Goal: Task Accomplishment & Management: Use online tool/utility

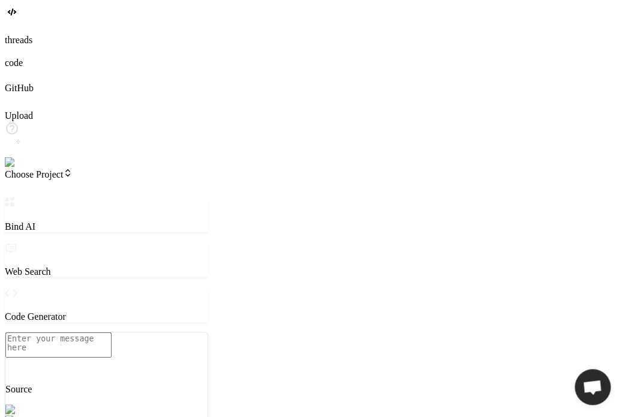
click at [25, 168] on img at bounding box center [24, 162] width 39 height 11
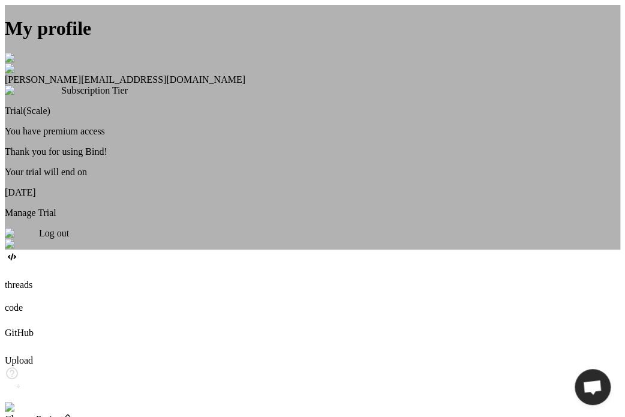
click at [39, 239] on img at bounding box center [22, 233] width 34 height 11
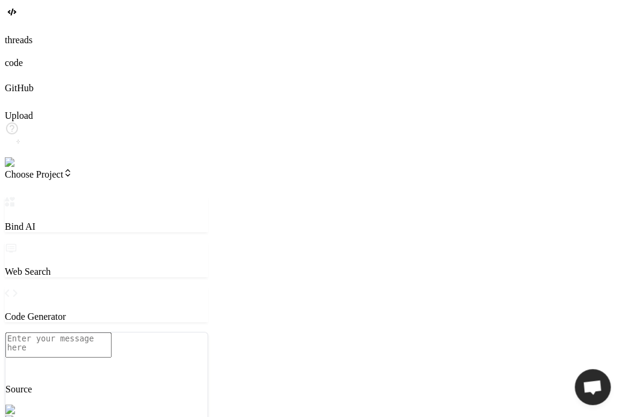
scroll to position [11, 0]
click at [14, 168] on img at bounding box center [21, 162] width 33 height 11
click at [15, 168] on img at bounding box center [21, 162] width 33 height 11
drag, startPoint x: 230, startPoint y: 108, endPoint x: 347, endPoint y: 91, distance: 118.2
click at [346, 197] on div "Bind AI Web Search Created with Pixso. Code Generator ‌ ‌ ‌ ‌ ‌ ‌ ‌ ‌ ‌ ‌ ‌ ‌ ‌…" at bounding box center [175, 390] width 341 height 387
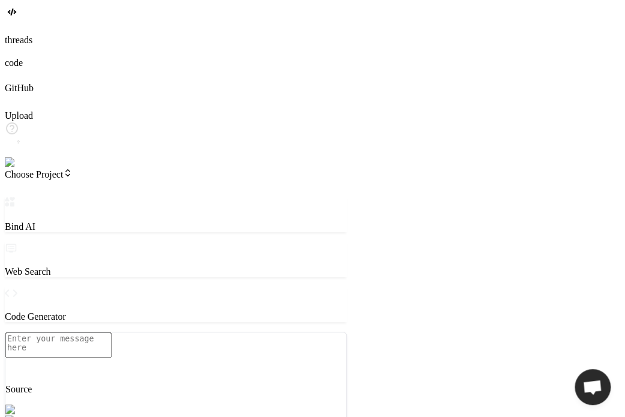
type textarea "x"
click at [112, 352] on textarea at bounding box center [58, 344] width 106 height 25
type textarea "c"
type textarea "x"
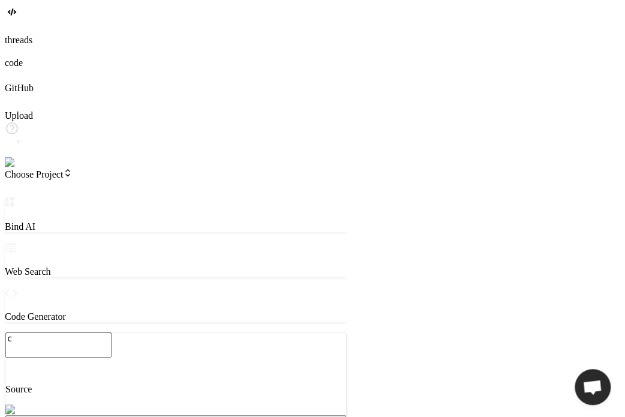
type textarea "cr"
type textarea "x"
type textarea "cre"
type textarea "x"
type textarea "crea"
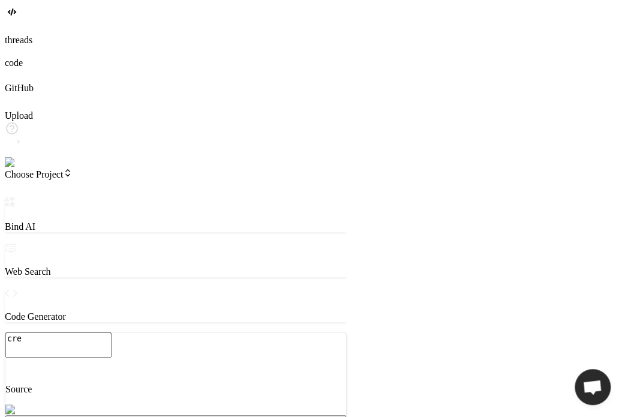
type textarea "x"
type textarea "creat"
type textarea "x"
type textarea "create"
type textarea "x"
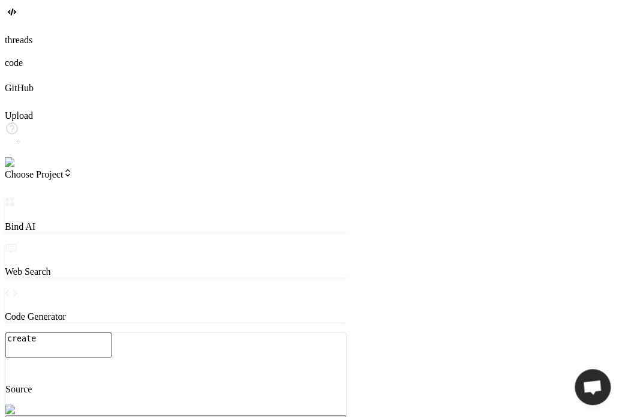
type textarea "create"
type textarea "x"
type textarea "create a"
type textarea "x"
type textarea "create a"
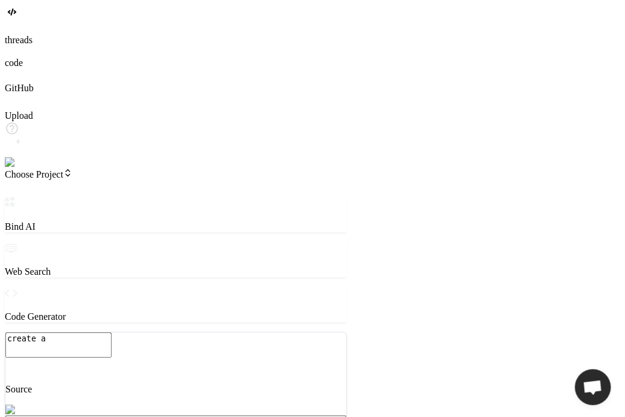
type textarea "x"
type textarea "create a h"
type textarea "x"
type textarea "create a ht"
type textarea "x"
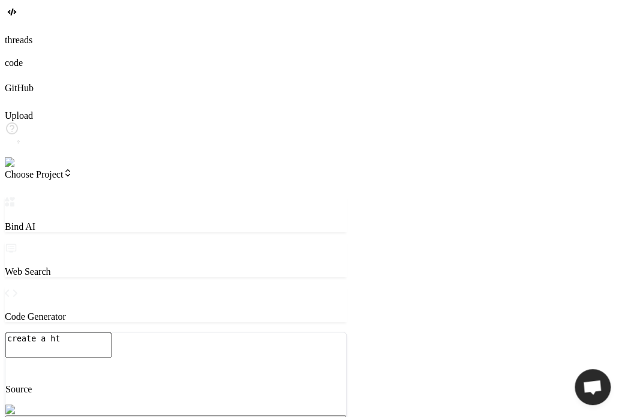
type textarea "create a htm"
type textarea "x"
type textarea "create a html"
type textarea "x"
type textarea "create a html"
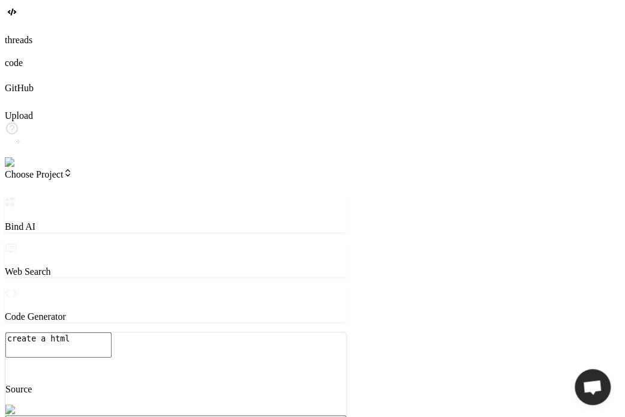
type textarea "x"
type textarea "create a html p"
type textarea "x"
type textarea "create a html pa"
type textarea "x"
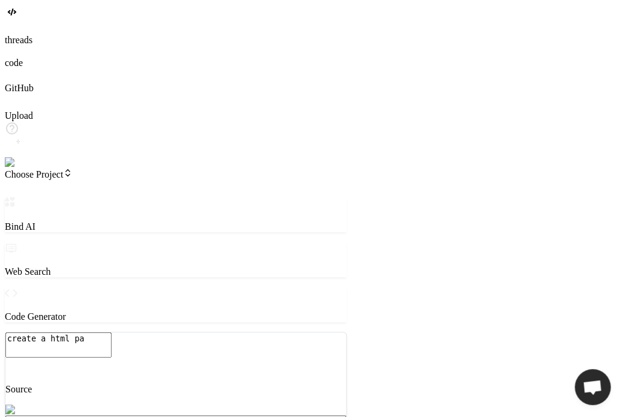
type textarea "create a html pag"
type textarea "x"
type textarea "create a html page"
type textarea "x"
type textarea "create a html page"
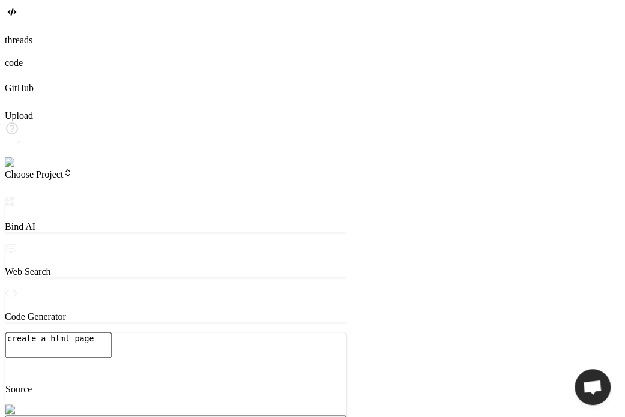
type textarea "x"
type textarea "create a html page w"
type textarea "x"
type textarea "create a html page wh"
type textarea "x"
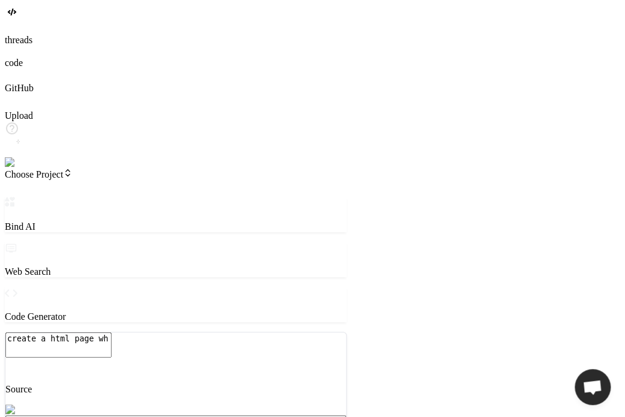
type textarea "create a html page whi"
type textarea "x"
type textarea "create a html page whic"
type textarea "x"
type textarea "create a html page which"
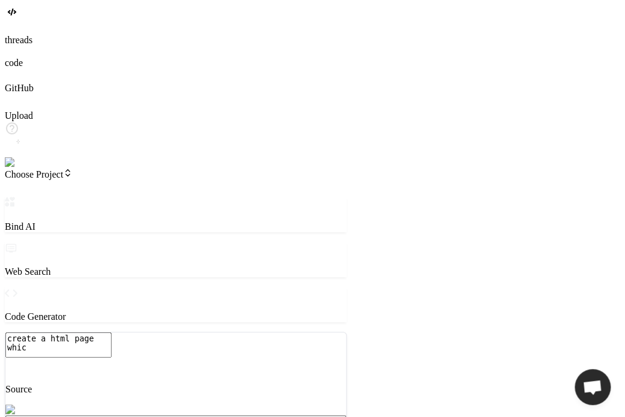
type textarea "x"
type textarea "create a html page which"
type textarea "x"
type textarea "create a html page which s"
type textarea "x"
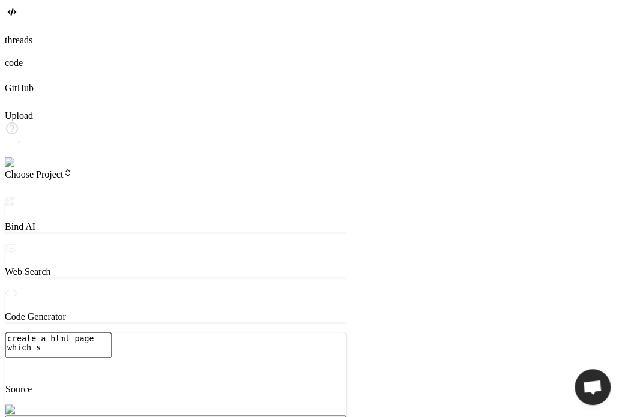
type textarea "create a html page which sh"
type textarea "x"
type textarea "create a html page which sho"
type textarea "x"
type textarea "create a html page which show"
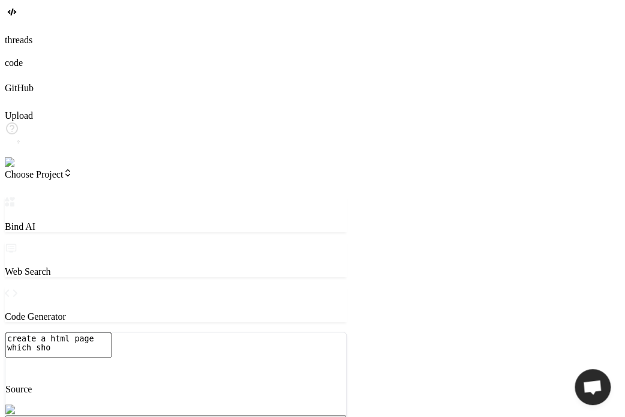
type textarea "x"
type textarea "create a html page which show"
type textarea "x"
type textarea "create a html page which show h"
type textarea "x"
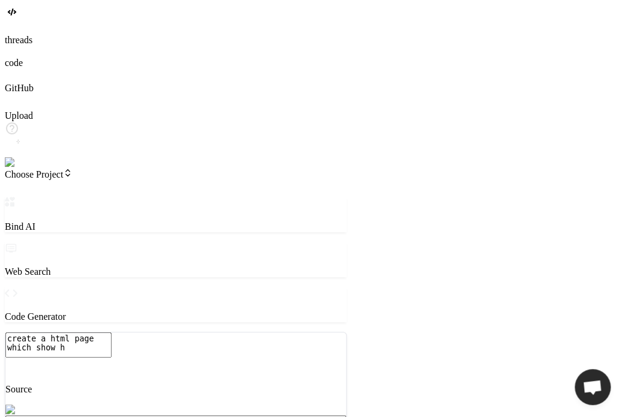
type textarea "create a html page which show he"
type textarea "x"
type textarea "create a html page which show hea"
type textarea "x"
type textarea "create a html page which show headi"
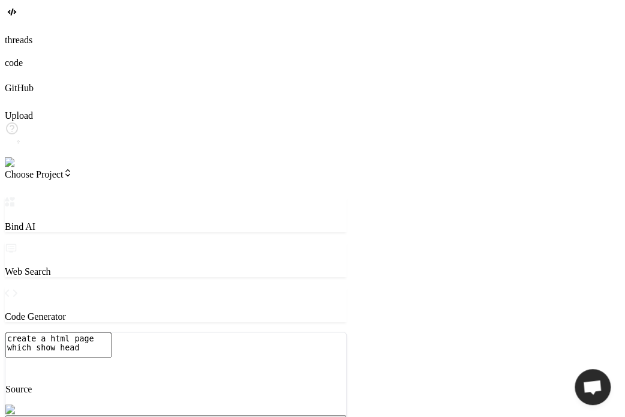
type textarea "x"
type textarea "create a html page which show headin"
type textarea "x"
type textarea "create a html page which show heading"
type textarea "x"
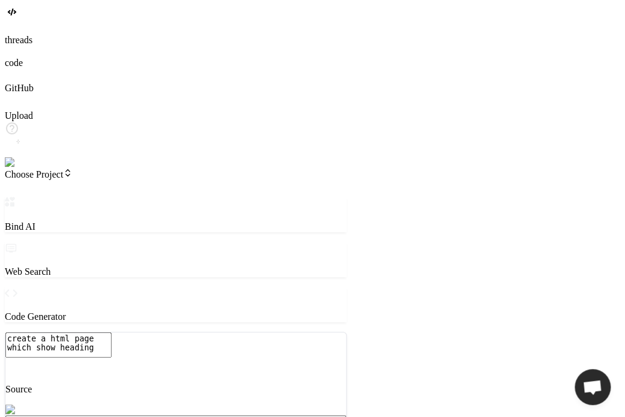
type textarea "create a html page which show heading"
type textarea "x"
type textarea "create a html page which show heading v"
type textarea "x"
type textarea "create a html page which show heading ve"
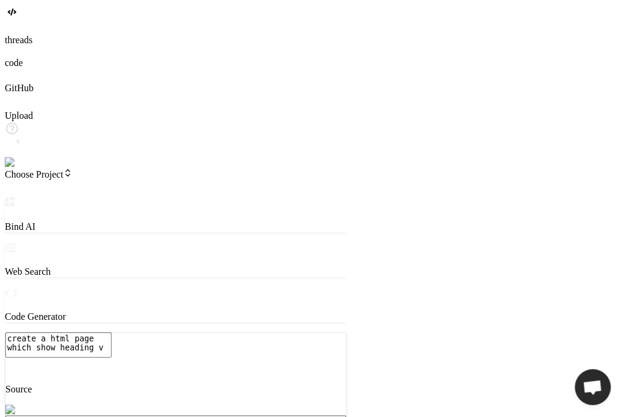
type textarea "x"
type textarea "create a html page which show heading ver"
type textarea "x"
type textarea "create a html page which show heading veri"
type textarea "x"
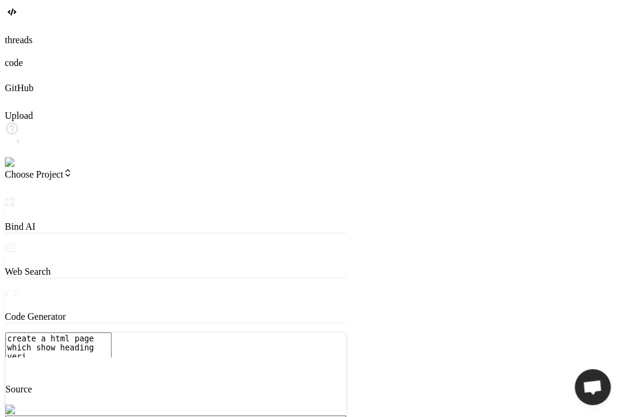
type textarea "create a html page which show heading verio"
type textarea "x"
type textarea "create a html page which show heading verios"
type textarea "x"
type textarea "create a html page which show heading veriosn"
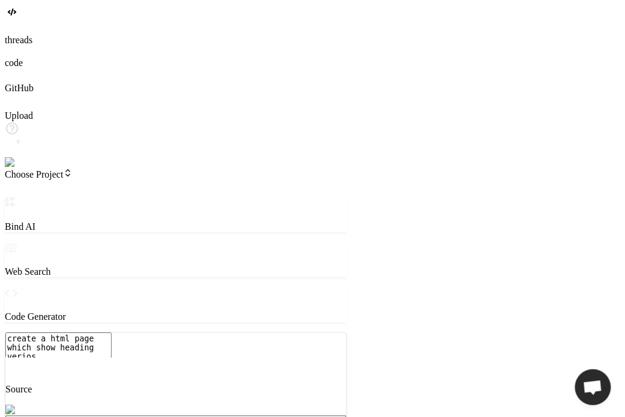
type textarea "x"
type textarea "create a html page which show heading veriosn"
type textarea "x"
type textarea "create a html page which show heading veriosn"
type textarea "x"
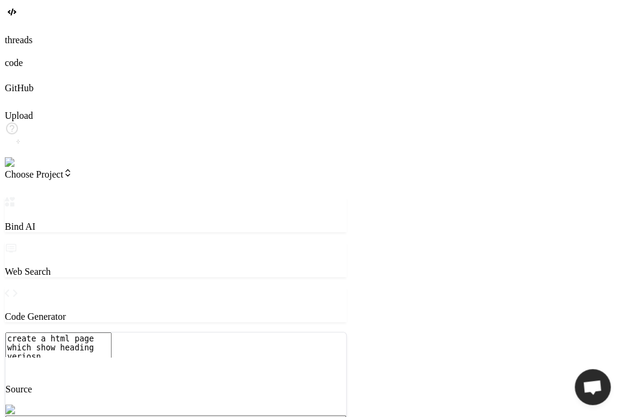
type textarea "create a html page which show heading verios"
type textarea "x"
type textarea "create a html page which show heading verio"
type textarea "x"
type textarea "create a html page which show heading veri"
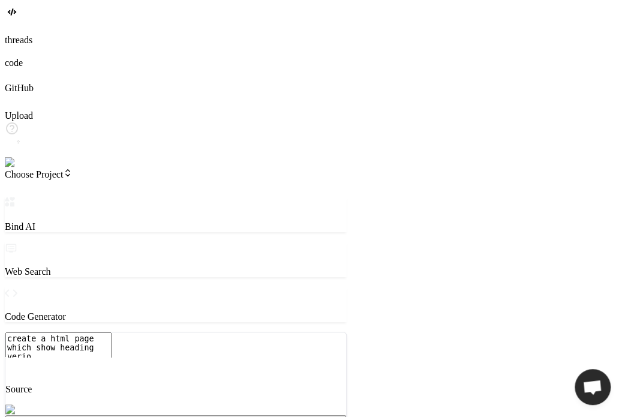
type textarea "x"
type textarea "create a html page which show heading ver"
type textarea "x"
type textarea "create a html page which show heading vers"
type textarea "x"
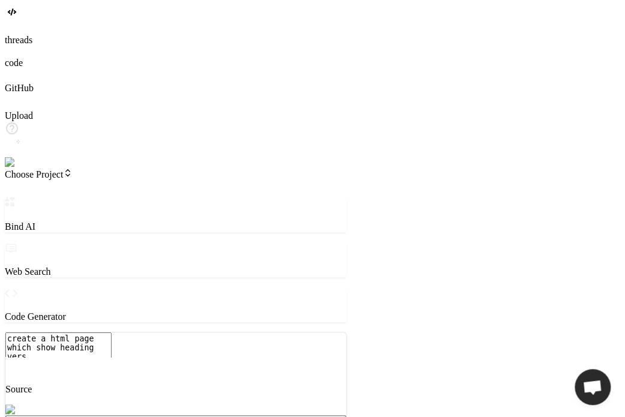
type textarea "create a html page which show heading versi"
type textarea "x"
type textarea "create a html page which show heading versio"
type textarea "x"
type textarea "create a html page which show heading version"
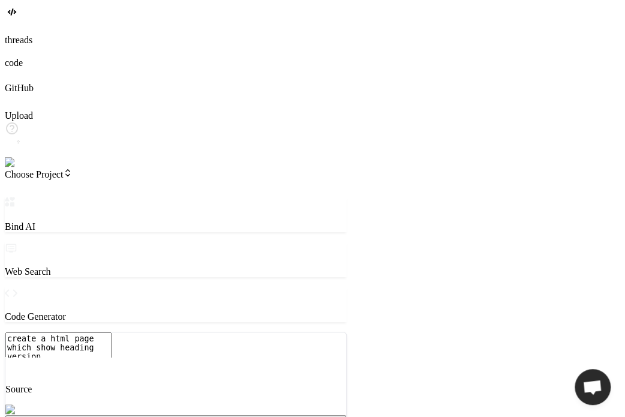
type textarea "x"
type textarea "create a html page which show heading version"
type textarea "x"
type textarea "create a html page which show heading version 1"
type textarea "x"
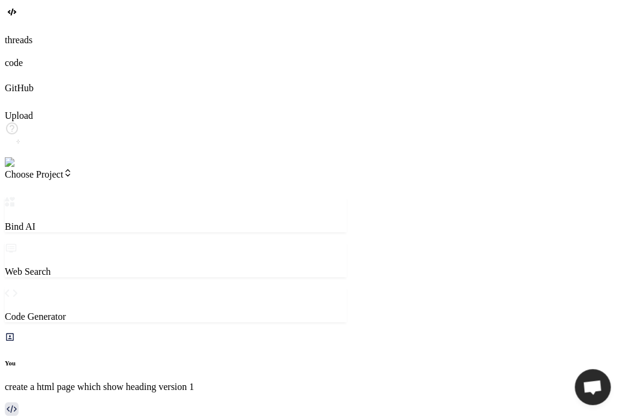
type textarea "x"
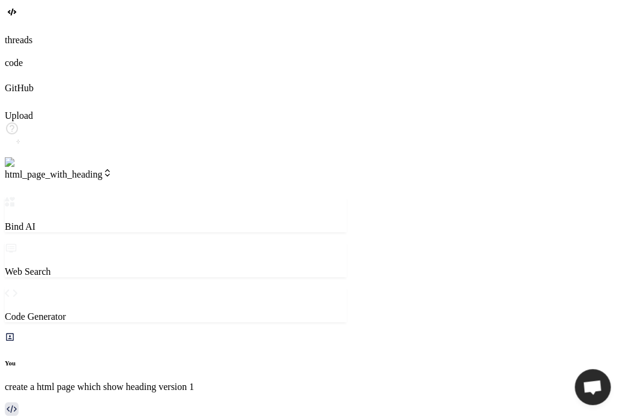
type textarea "Page</title> </head> <body> <h1>version 1</h1> </body> </html>"
drag, startPoint x: 362, startPoint y: 55, endPoint x: 344, endPoint y: 50, distance: 18.6
click at [344, 197] on div "Bind AI Web Search Created with Pixso. Code Generator You create a html page wh…" at bounding box center [176, 390] width 342 height 387
type textarea "x"
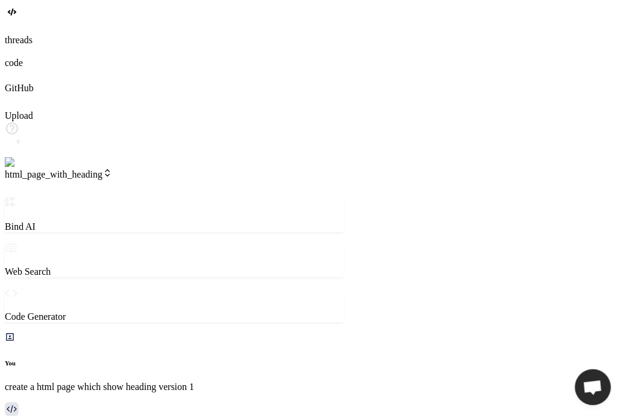
scroll to position [0, 125]
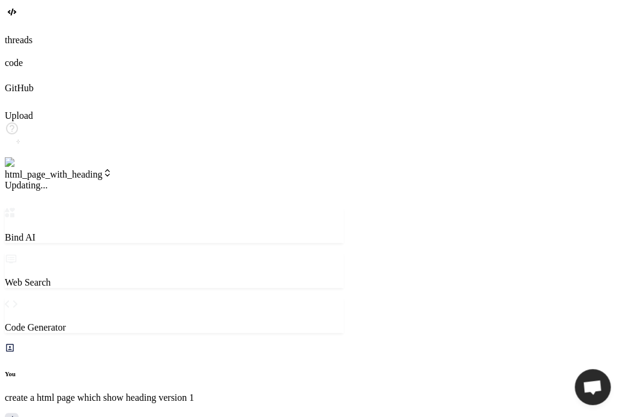
type textarea "Page</title> </head> <body> <h1>version 1</h1> </body> </html>"
type textarea "x"
click at [23, 180] on span "v1" at bounding box center [14, 185] width 18 height 10
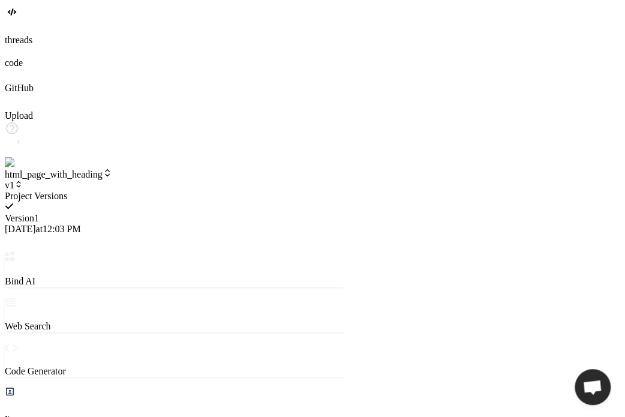
click at [170, 191] on div at bounding box center [174, 191] width 339 height 0
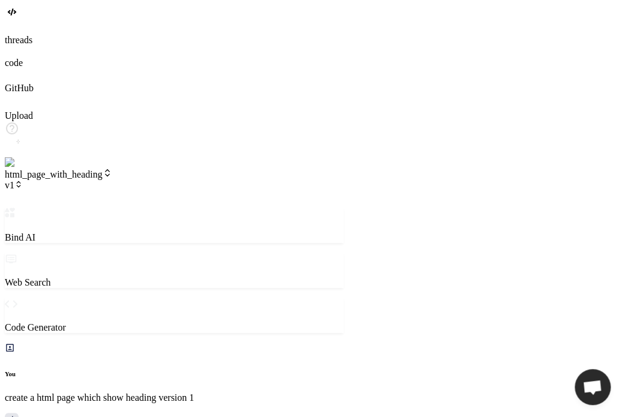
click at [23, 180] on span "v1" at bounding box center [14, 185] width 18 height 10
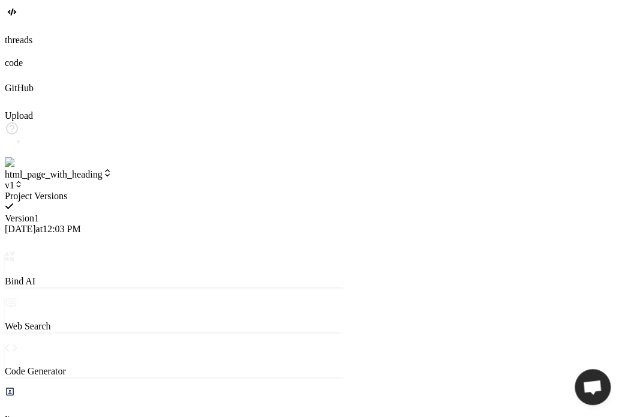
click at [81, 224] on span "9/17/2025 at 12:03 PM" at bounding box center [43, 229] width 76 height 10
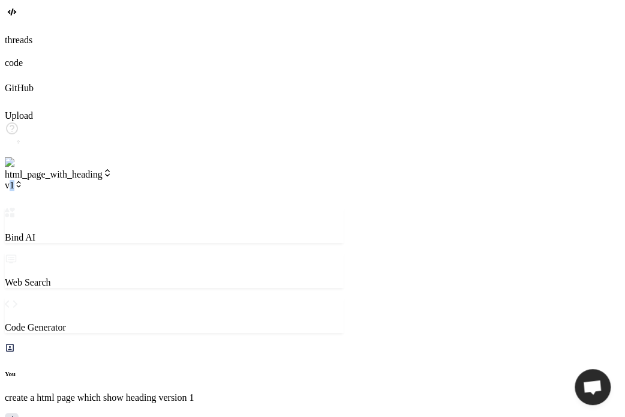
drag, startPoint x: 174, startPoint y: 23, endPoint x: 176, endPoint y: 14, distance: 9.3
click at [176, 168] on header "html_page_with_heading v1 Created with Pixso." at bounding box center [174, 188] width 339 height 40
click at [23, 180] on span "v1" at bounding box center [14, 185] width 18 height 10
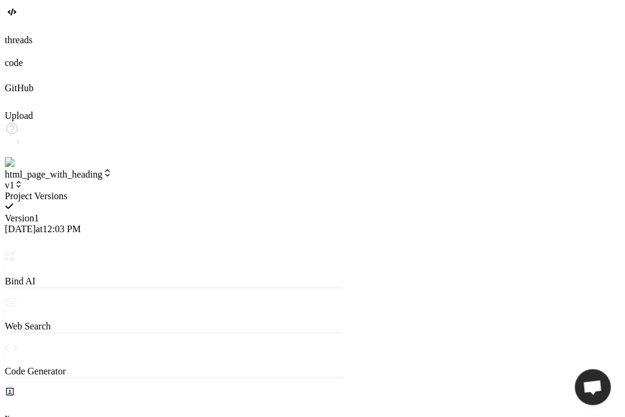
click at [235, 191] on div at bounding box center [174, 191] width 339 height 0
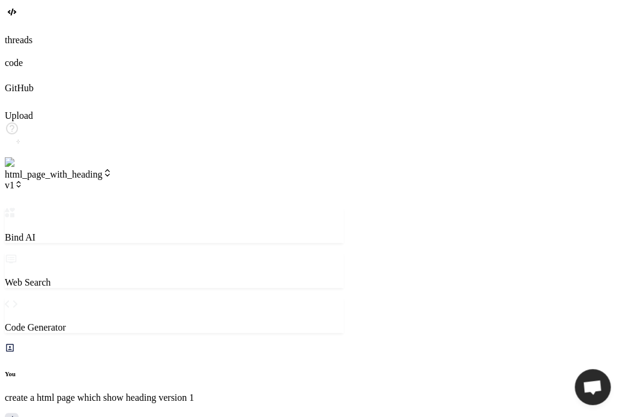
type textarea "b"
type textarea "x"
type textarea "bi"
type textarea "x"
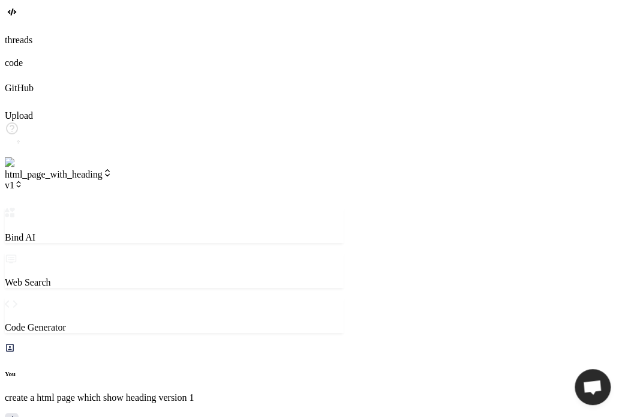
type textarea "biw"
type textarea "x"
type textarea "biw"
type textarea "x"
type textarea "biw p"
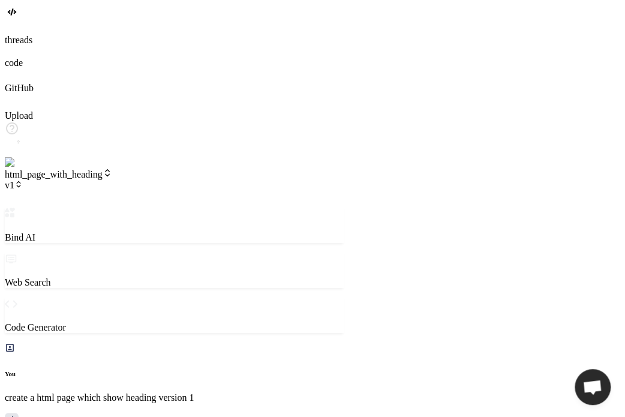
type textarea "x"
type textarea "biw pl"
type textarea "x"
type textarea "biw p"
type textarea "x"
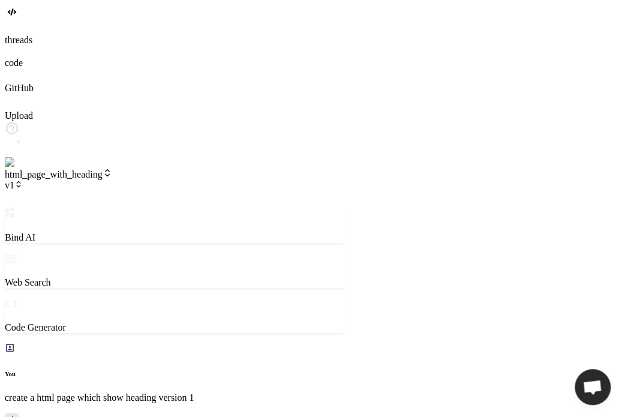
type textarea "biw"
type textarea "x"
type textarea "biw"
type textarea "x"
type textarea "bi"
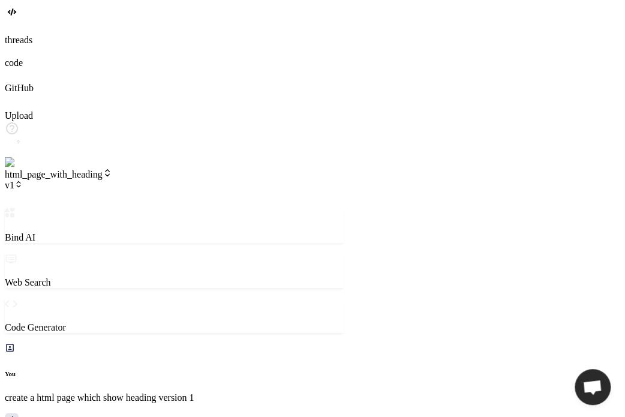
type textarea "x"
type textarea "b"
type textarea "x"
type textarea "n"
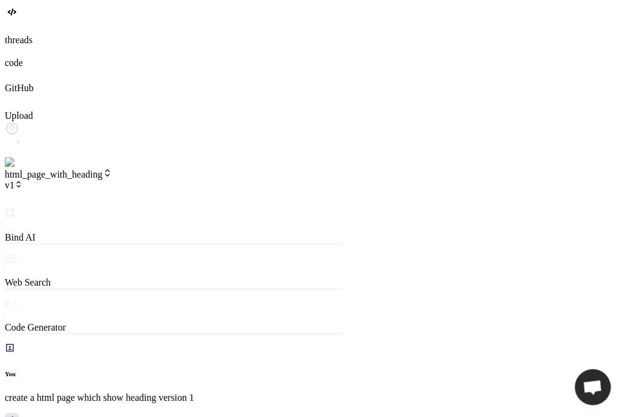
type textarea "x"
type textarea "no"
type textarea "x"
type textarea "now"
type textarea "x"
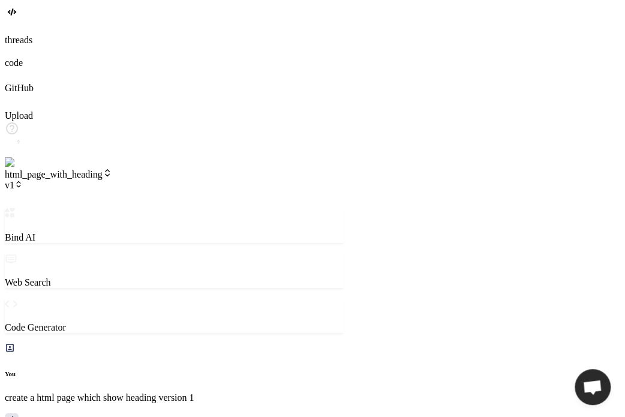
type textarea "now"
type textarea "x"
type textarea "now p"
type textarea "x"
type textarea "now pl"
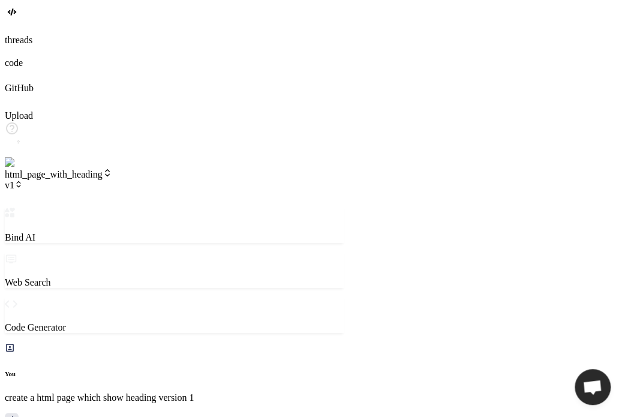
type textarea "x"
type textarea "now ple"
type textarea "x"
type textarea "now plea"
type textarea "x"
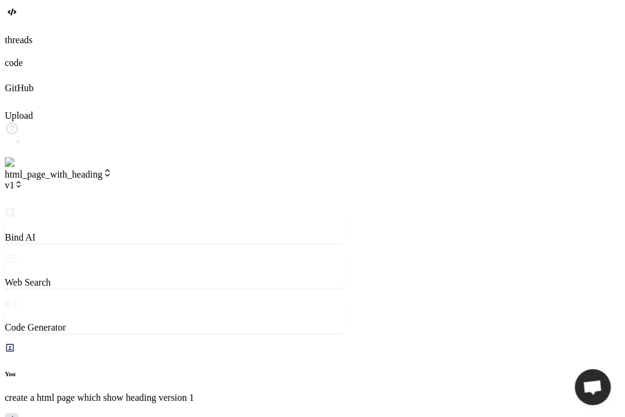
type textarea "now pleas"
type textarea "x"
type textarea "now please"
type textarea "x"
type textarea "now please"
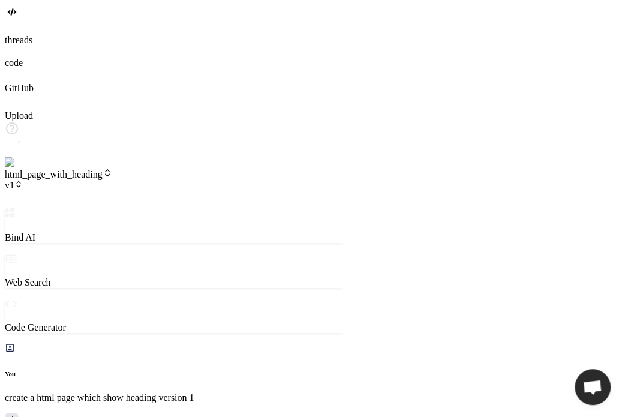
type textarea "x"
type textarea "now please c"
type textarea "x"
type textarea "now please ch"
type textarea "x"
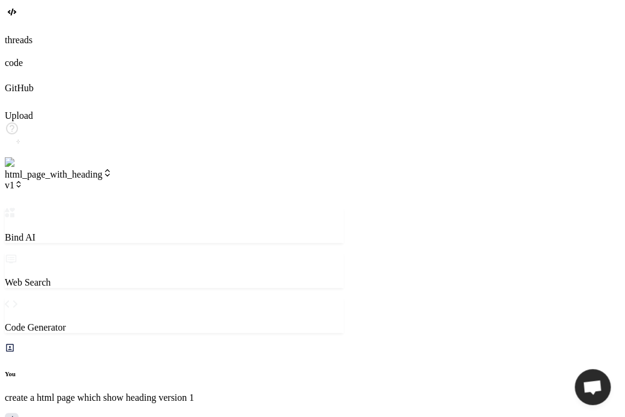
type textarea "now please chn"
type textarea "x"
type textarea "now please chna"
type textarea "x"
type textarea "now please chnag"
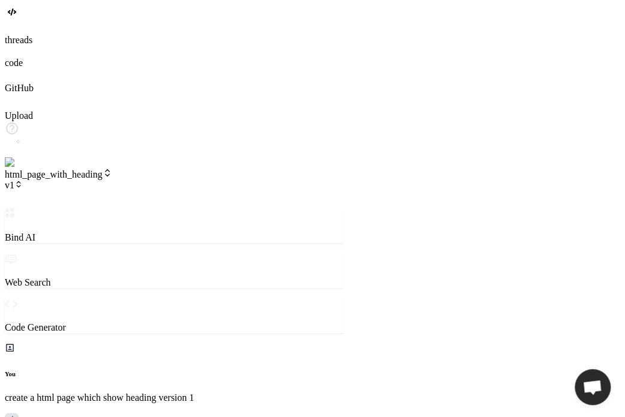
type textarea "x"
type textarea "now please chnage"
type textarea "x"
type textarea "now please chnage"
type textarea "x"
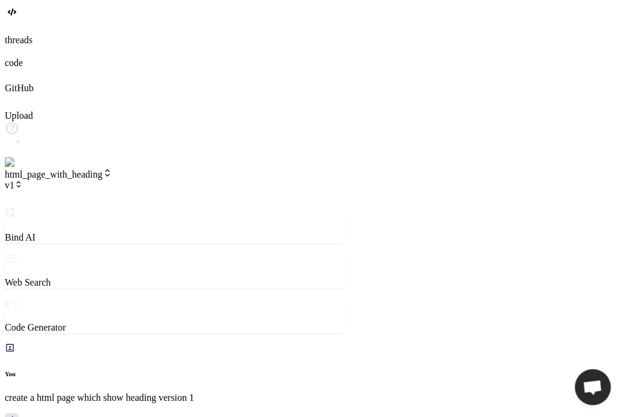
type textarea "now please chnage h"
type textarea "x"
type textarea "now please chnage he"
type textarea "x"
type textarea "now please chnage h"
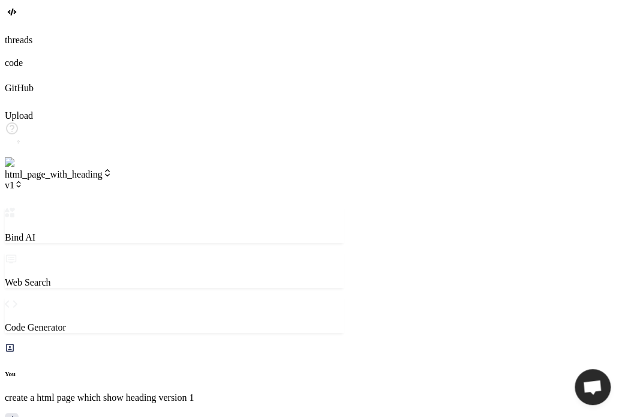
type textarea "x"
type textarea "now please chnage"
type textarea "x"
type textarea "now please chnage"
type textarea "x"
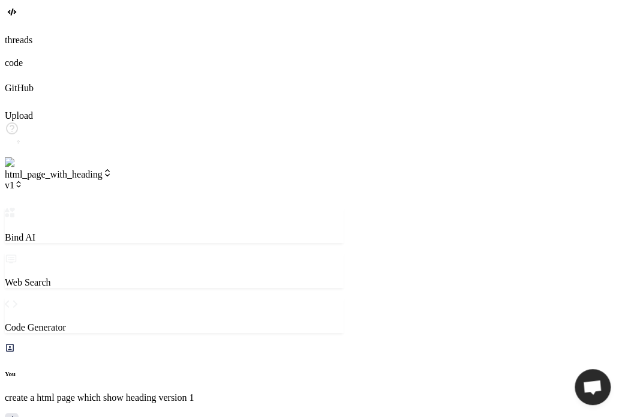
type textarea "now please chnag"
type textarea "x"
type textarea "now please chna"
type textarea "x"
type textarea "now please chn"
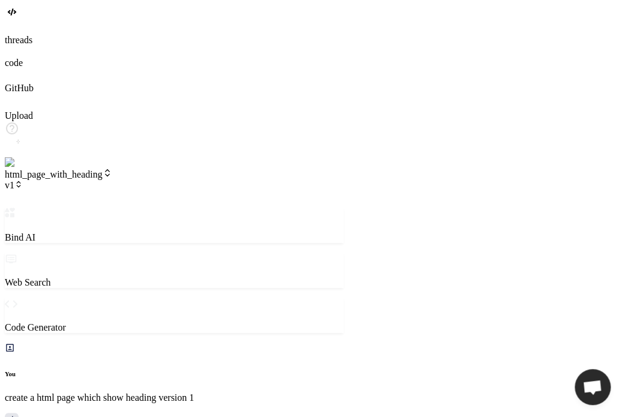
type textarea "x"
type textarea "now please ch"
type textarea "x"
type textarea "now please cha"
type textarea "x"
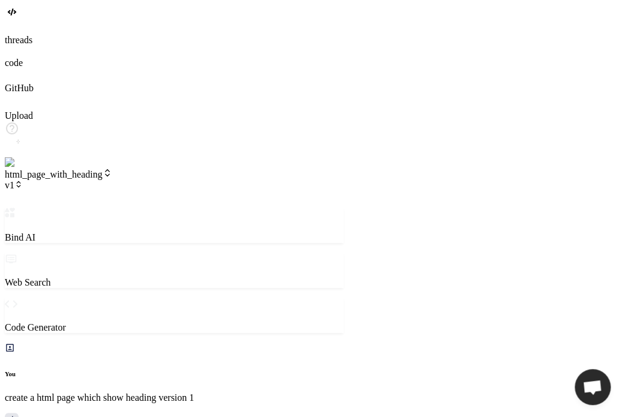
type textarea "now please chan"
click at [23, 180] on span "v1" at bounding box center [14, 185] width 18 height 10
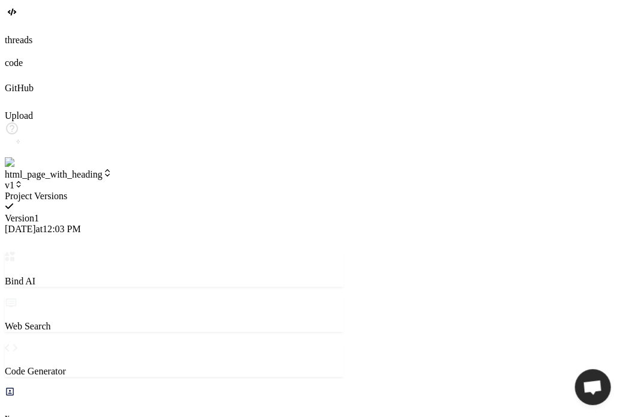
click at [180, 191] on div at bounding box center [174, 191] width 339 height 0
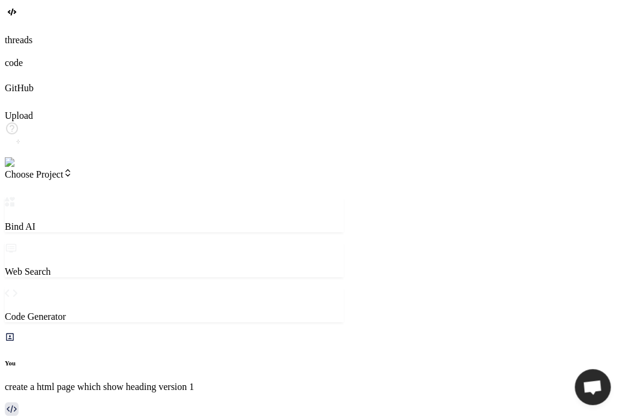
scroll to position [281, 0]
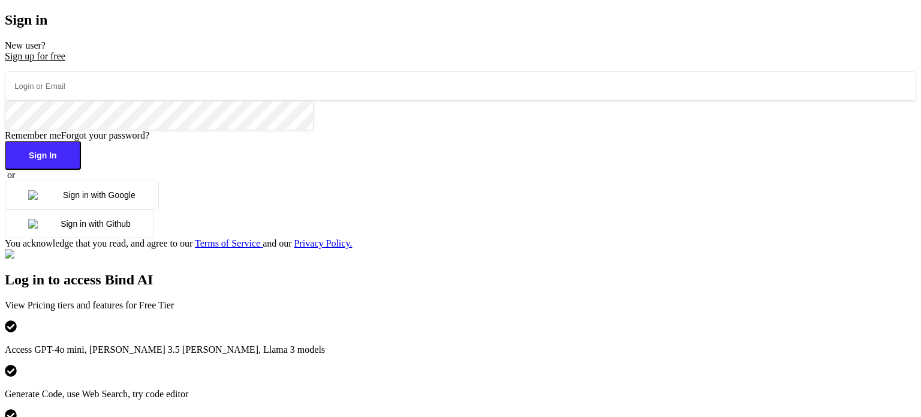
click at [318, 101] on input "email" at bounding box center [461, 85] width 912 height 29
type input "testbindtest124@mailintaor.com"
click at [81, 170] on button "Sign In" at bounding box center [43, 155] width 76 height 29
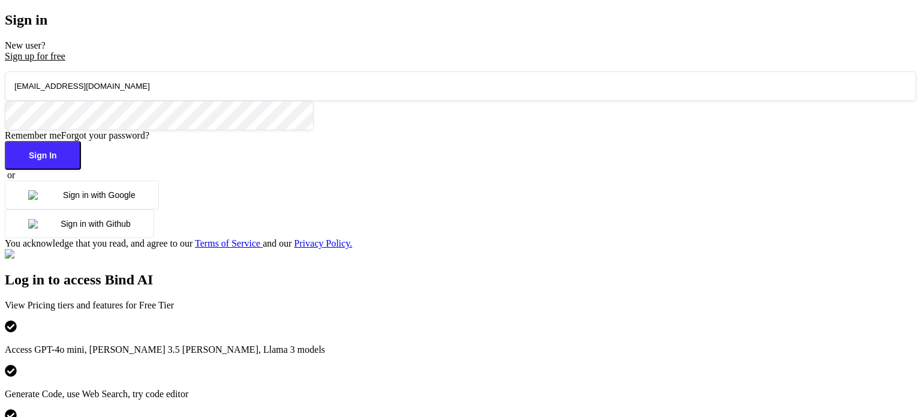
click at [250, 248] on div "testbindtest124@mailintaor.com Remember me Forgot your password? Sign In or Sig…" at bounding box center [461, 160] width 912 height 178
click at [81, 170] on button "Sign In" at bounding box center [43, 155] width 76 height 29
click at [159, 209] on button "Sign in with Google" at bounding box center [82, 195] width 154 height 29
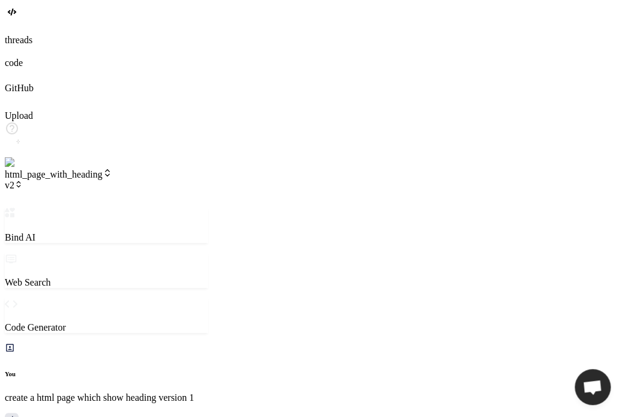
scroll to position [437, 0]
click at [23, 180] on span "v2" at bounding box center [14, 185] width 18 height 10
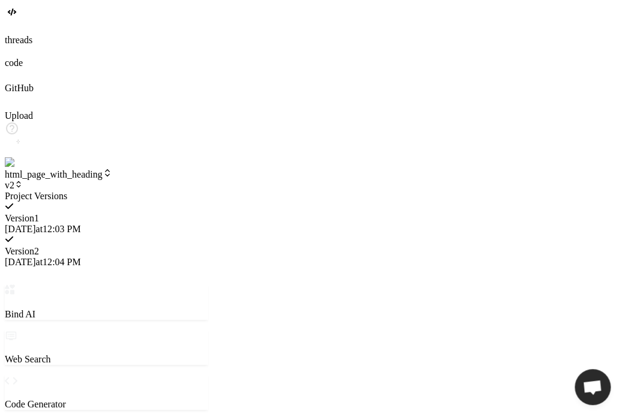
click at [173, 191] on div at bounding box center [106, 191] width 203 height 0
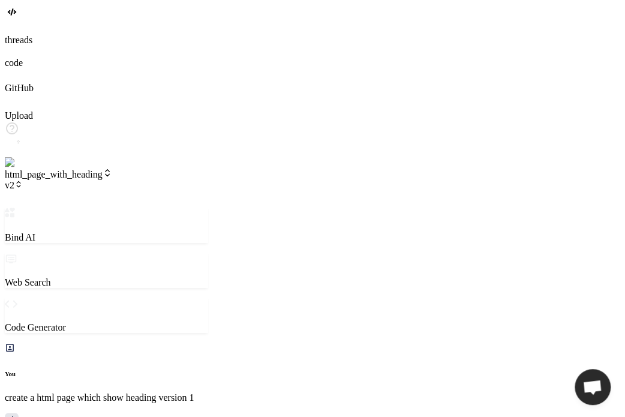
type textarea "x"
type textarea "n"
type textarea "x"
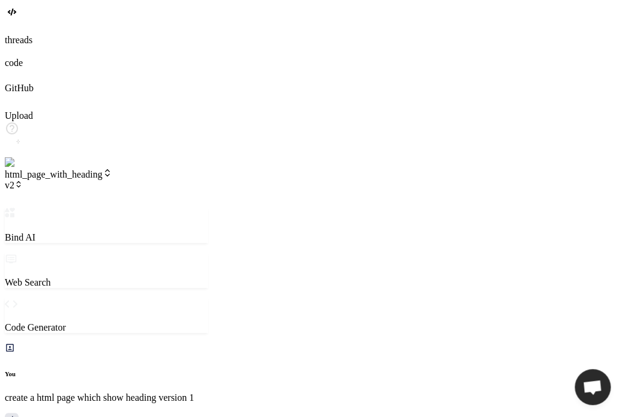
type textarea "no"
type textarea "x"
type textarea "now"
type textarea "x"
type textarea "now"
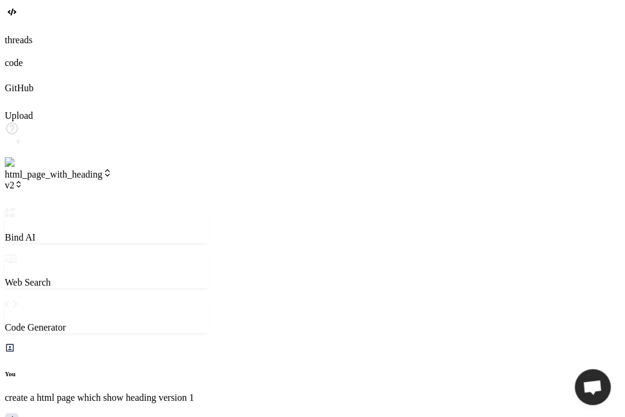
type textarea "x"
type textarea "now c"
type textarea "x"
type textarea "now ch"
type textarea "x"
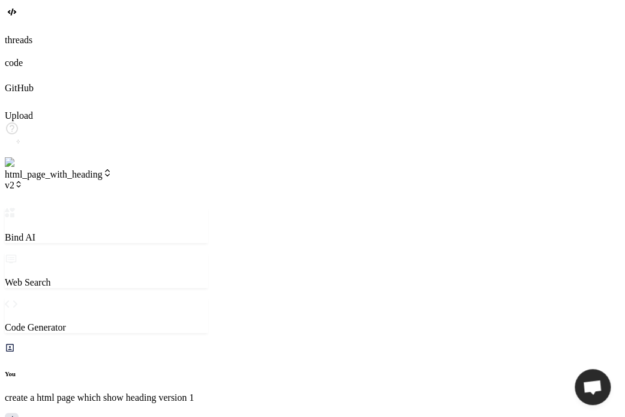
type textarea "now cha"
type textarea "x"
type textarea "now chan"
type textarea "x"
type textarea "now chang"
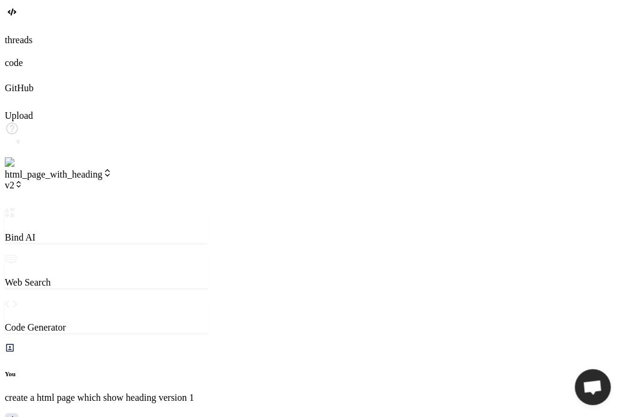
type textarea "x"
type textarea "now change"
type textarea "x"
type textarea "now change"
type textarea "x"
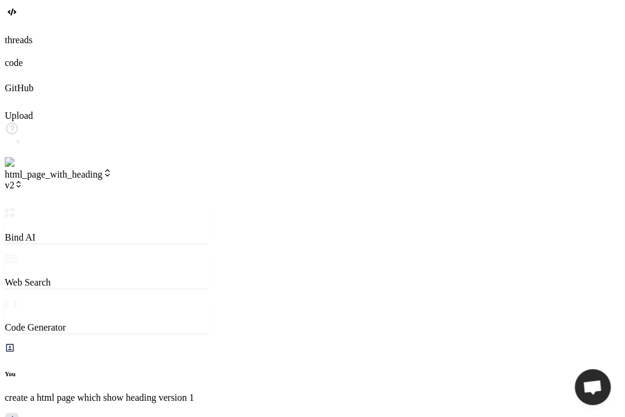
type textarea "now change h"
type textarea "x"
type textarea "now change he"
type textarea "x"
type textarea "now change hea"
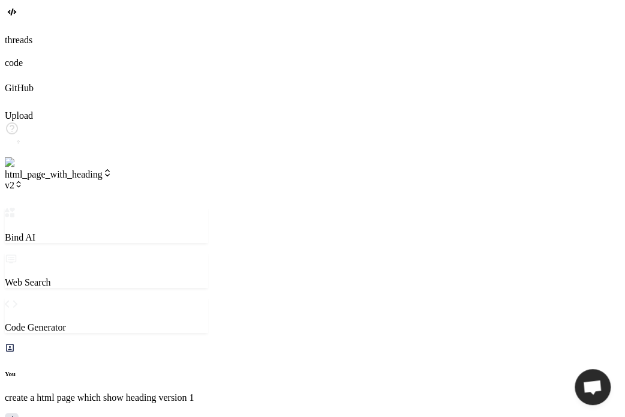
type textarea "x"
type textarea "now change head"
type textarea "x"
type textarea "now change headi"
type textarea "x"
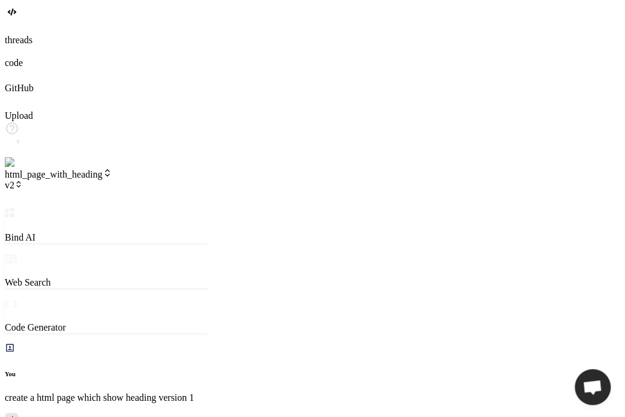
type textarea "now change headin"
type textarea "x"
type textarea "now change heading"
type textarea "x"
type textarea "now change heading"
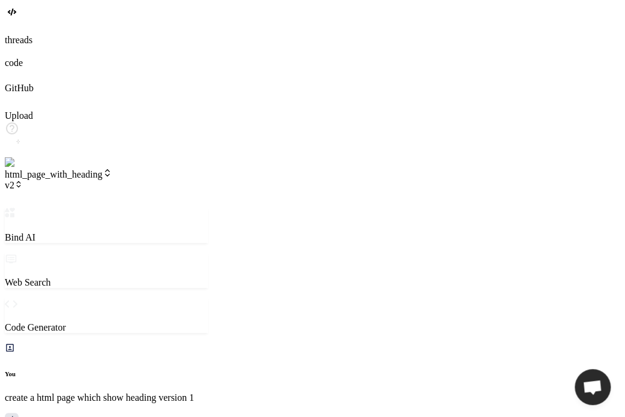
type textarea "x"
type textarea "now change heading t"
type textarea "x"
type textarea "now change heading to"
type textarea "x"
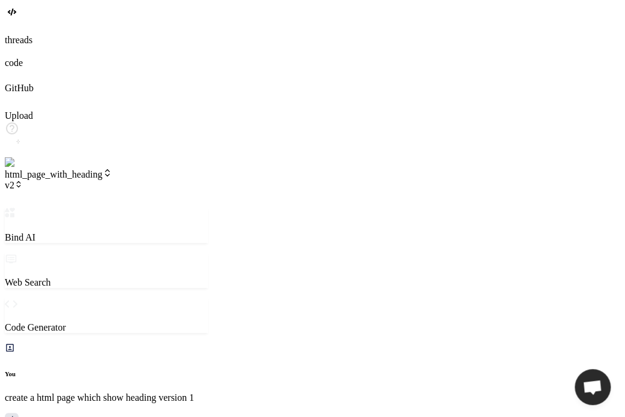
type textarea "now change heading to"
type textarea "x"
type textarea "now change heading to v"
type textarea "x"
type textarea "now change heading to ve"
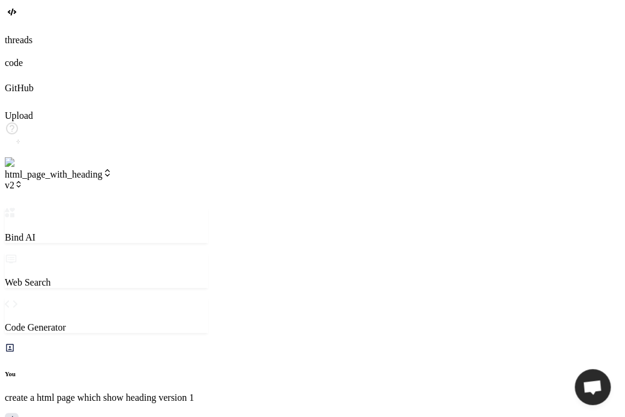
type textarea "x"
type textarea "now change heading to vers"
type textarea "x"
type textarea "now change heading to versi"
type textarea "x"
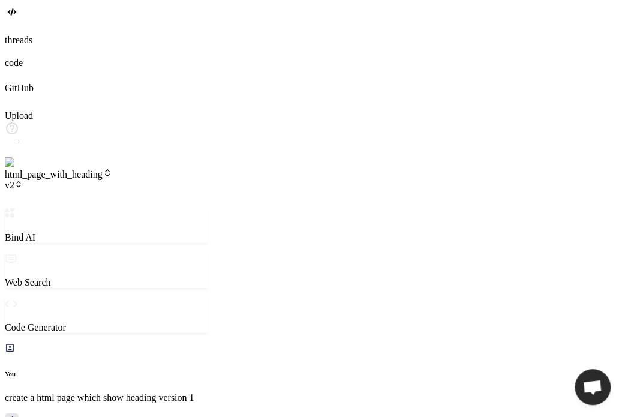
type textarea "now change heading to versio"
type textarea "x"
type textarea "now change heading to version"
type textarea "x"
type textarea "now change heading to version"
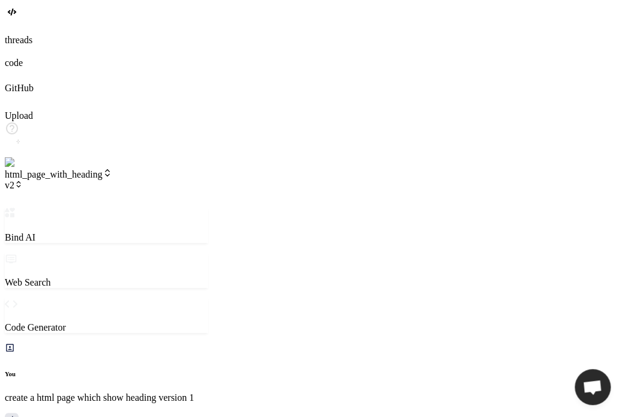
type textarea "x"
type textarea "now change heading to version 3"
type textarea "x"
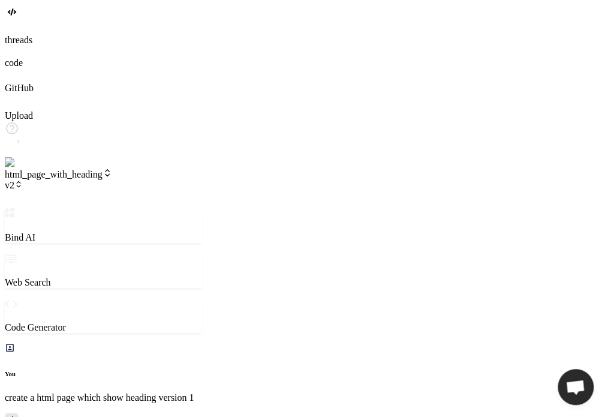
scroll to position [512, 0]
type textarea "x"
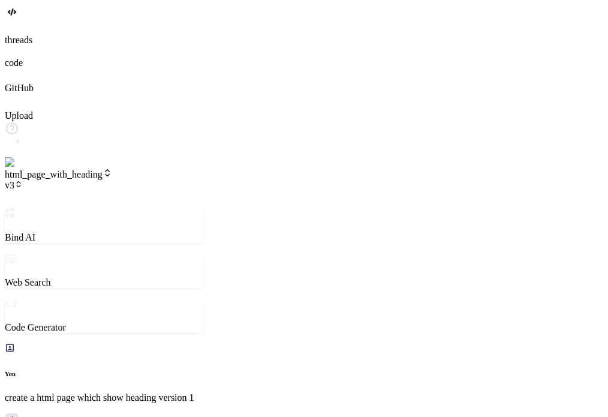
scroll to position [449, 0]
type textarea "x"
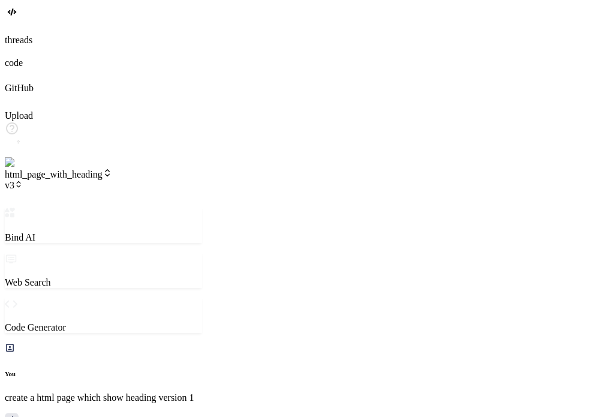
scroll to position [11, 0]
type textarea "<!DOCTYPE html> <html lang="en"> <head> <meta charset="UTF-8"> <meta name="view…"
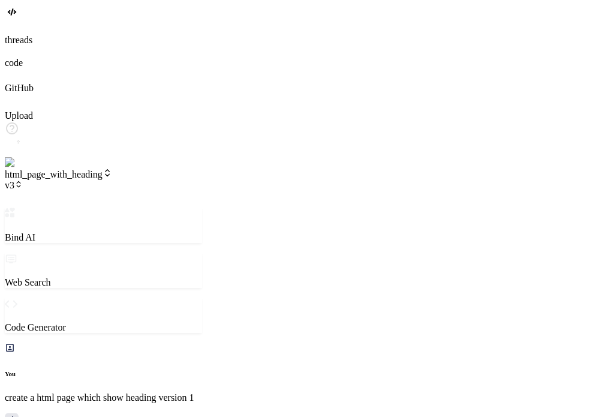
type textarea "x"
